Goal: Find specific page/section: Find specific page/section

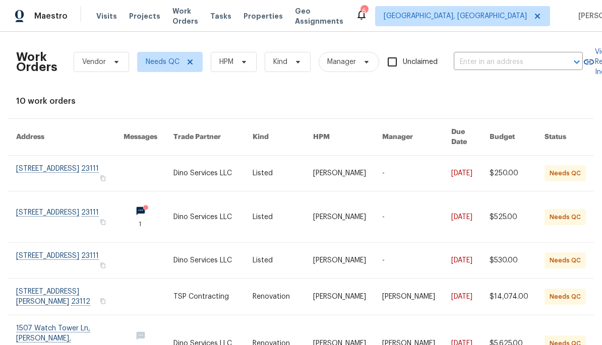
click at [278, 18] on span "Properties" at bounding box center [262, 16] width 39 height 10
